Goal: Task Accomplishment & Management: Manage account settings

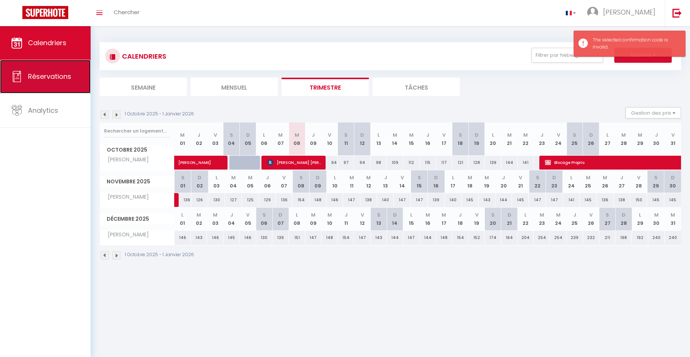
click at [72, 78] on link "Réservations" at bounding box center [45, 77] width 91 height 34
select select "not_cancelled"
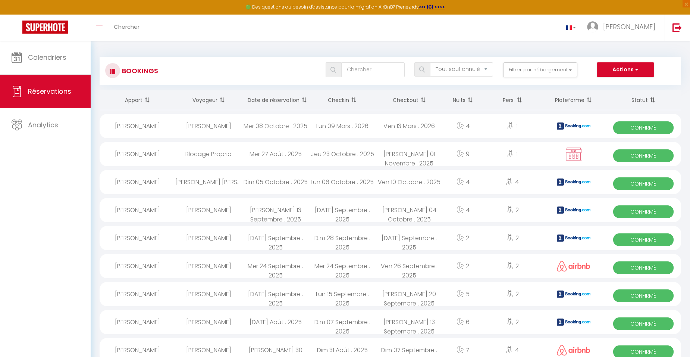
click at [344, 127] on div "Lun 09 Mars . 2026" at bounding box center [342, 126] width 67 height 24
select select "OK"
select select "0"
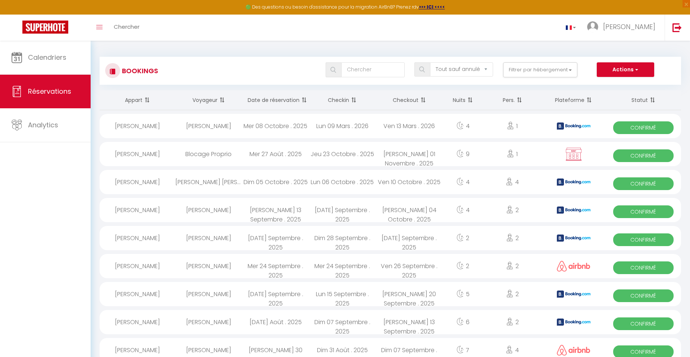
select select "1"
select select
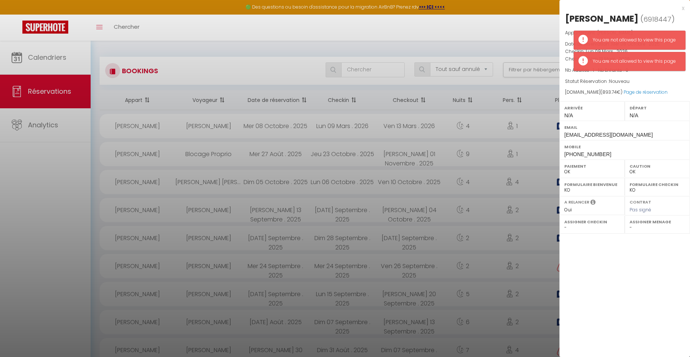
click at [344, 127] on div at bounding box center [345, 178] width 690 height 357
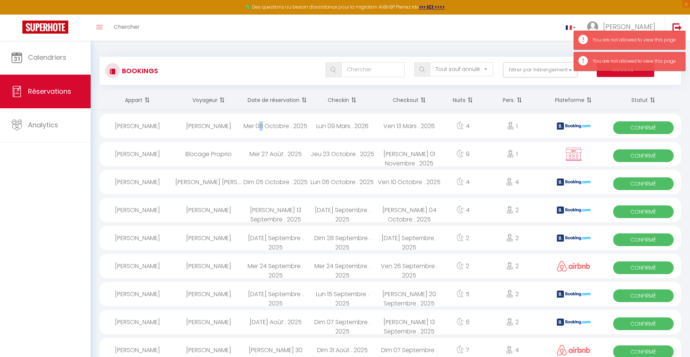
click at [261, 125] on div "Mer 08 Octobre . 2025" at bounding box center [275, 126] width 67 height 24
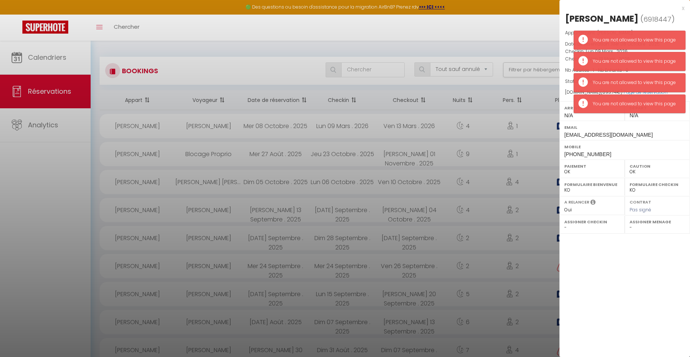
click at [46, 154] on div at bounding box center [345, 178] width 690 height 357
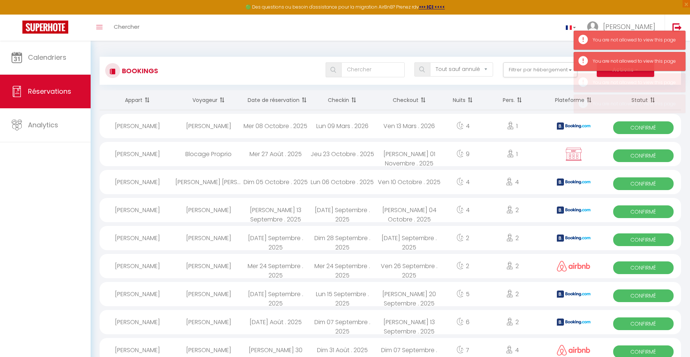
click at [47, 167] on div "Calendriers Réservations Analytics" at bounding box center [45, 207] width 91 height 332
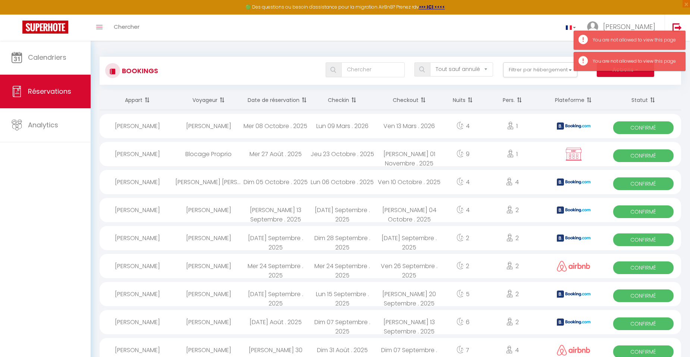
click at [190, 128] on div "[PERSON_NAME]" at bounding box center [208, 126] width 67 height 24
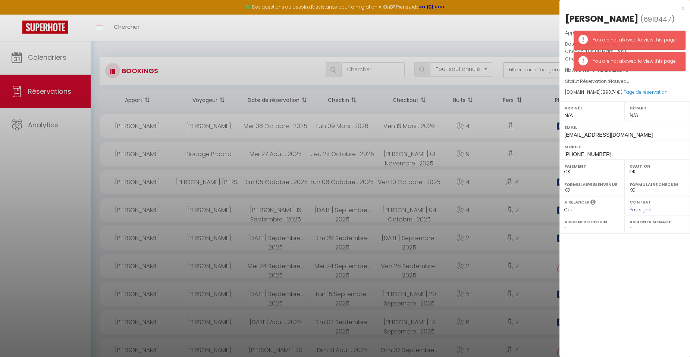
click at [627, 300] on div "x [PERSON_NAME] ( 6918447 ) Appartement : [PERSON_NAME] Date de réservation : M…" at bounding box center [624, 178] width 131 height 357
click at [427, 124] on div at bounding box center [345, 178] width 690 height 357
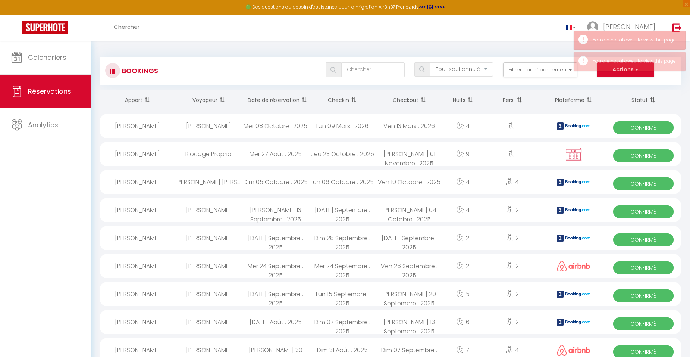
click at [57, 187] on div "Calendriers Réservations Analytics" at bounding box center [45, 207] width 91 height 332
